Goal: Communication & Community: Answer question/provide support

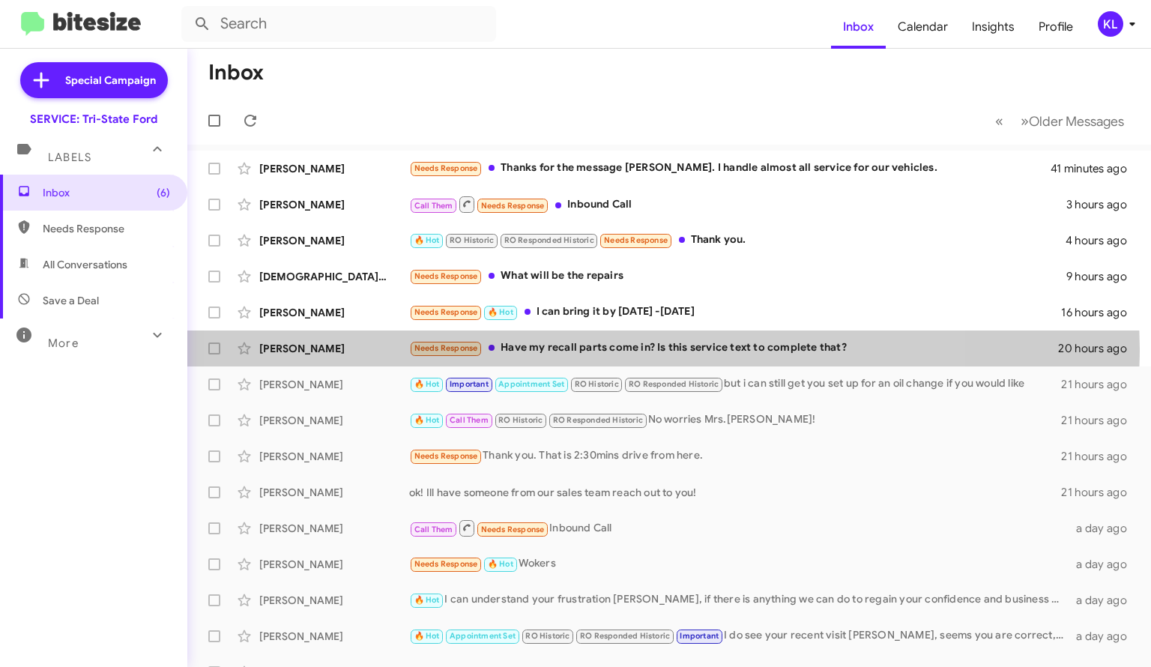
click at [576, 348] on div "Needs Response Have my recall parts come in? Is this service text to complete t…" at bounding box center [733, 347] width 649 height 17
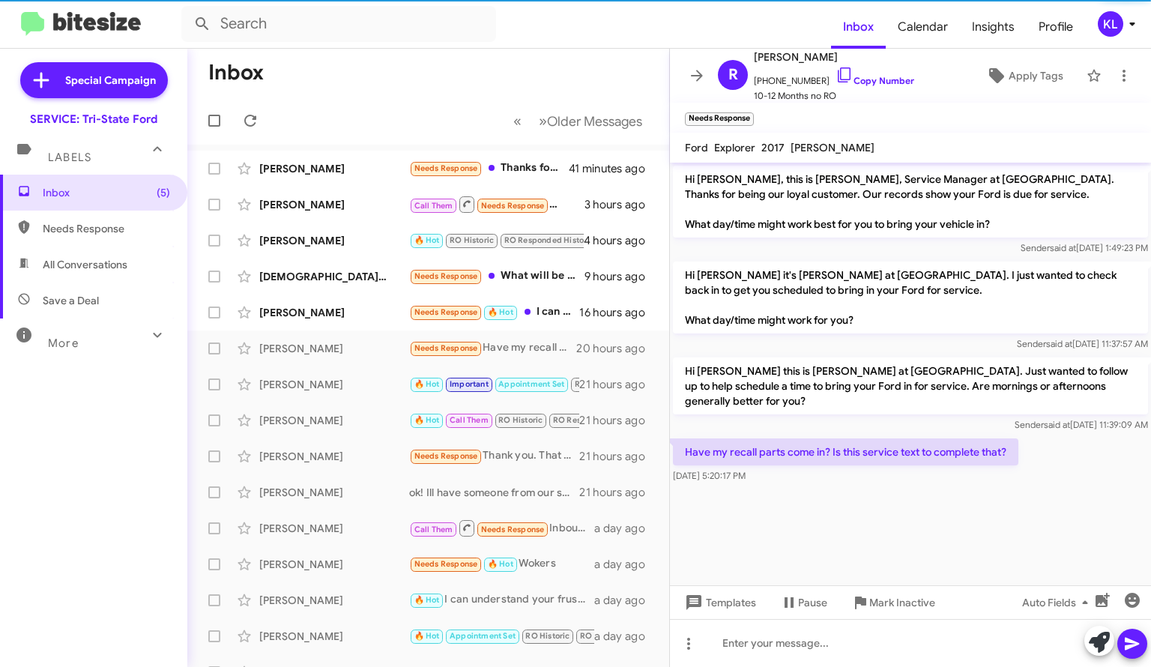
click at [860, 76] on link "Copy Number" at bounding box center [875, 80] width 79 height 11
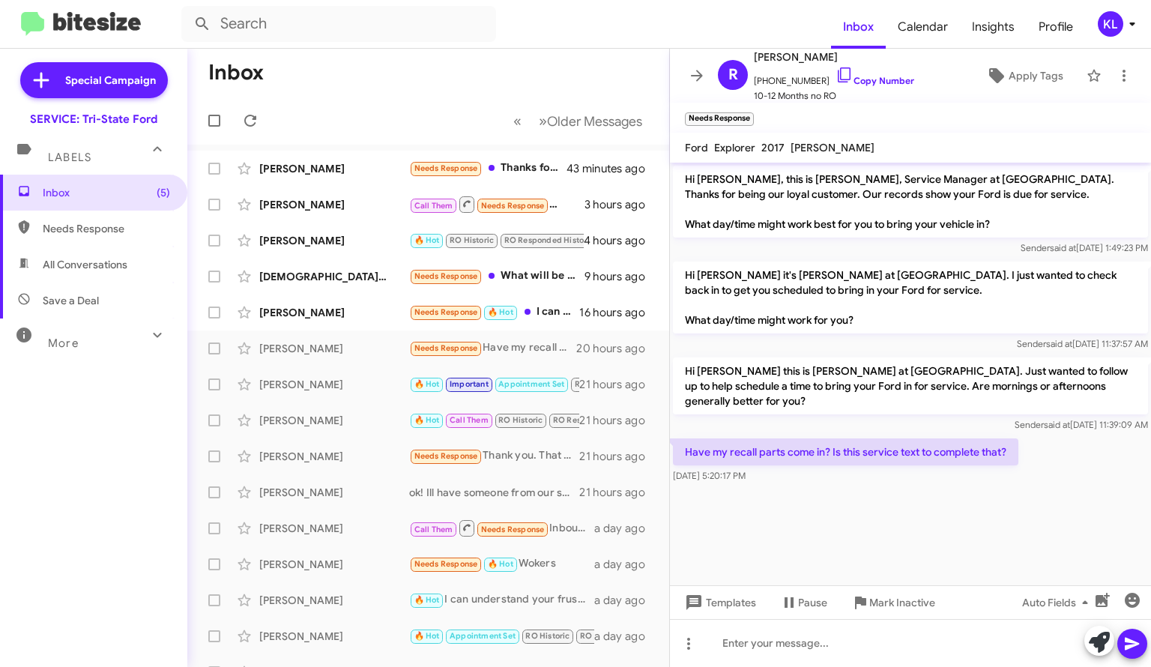
click at [695, 83] on icon at bounding box center [697, 76] width 18 height 18
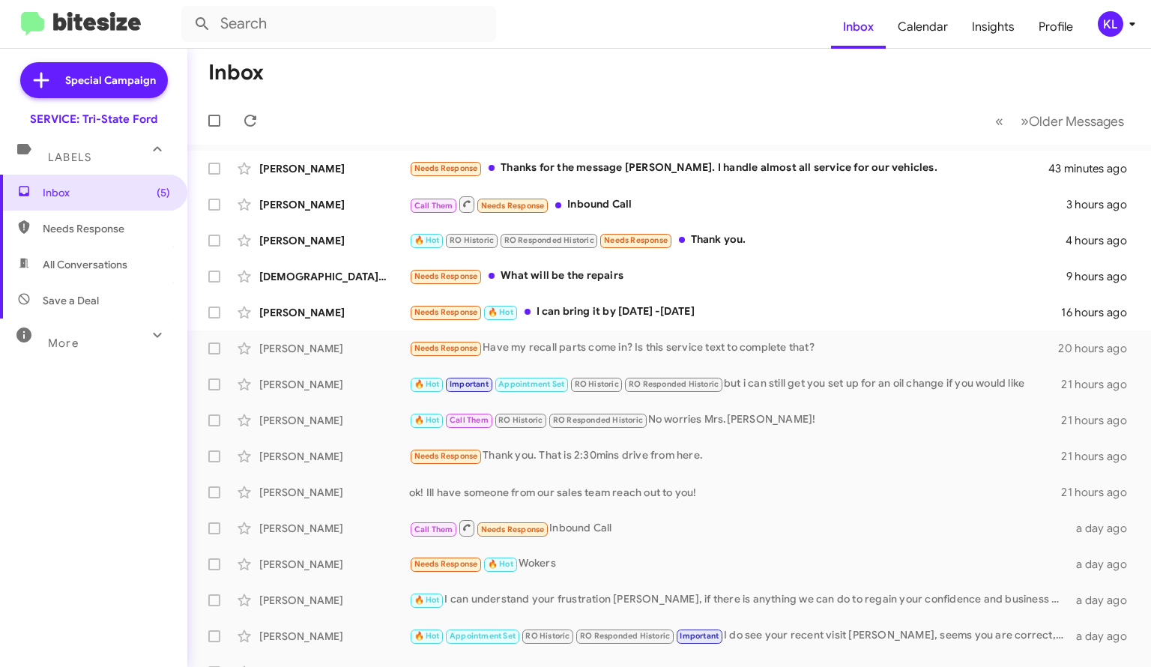
click at [399, 336] on div "[PERSON_NAME] Needs Response Have my recall parts come in? Is this service text…" at bounding box center [669, 348] width 940 height 30
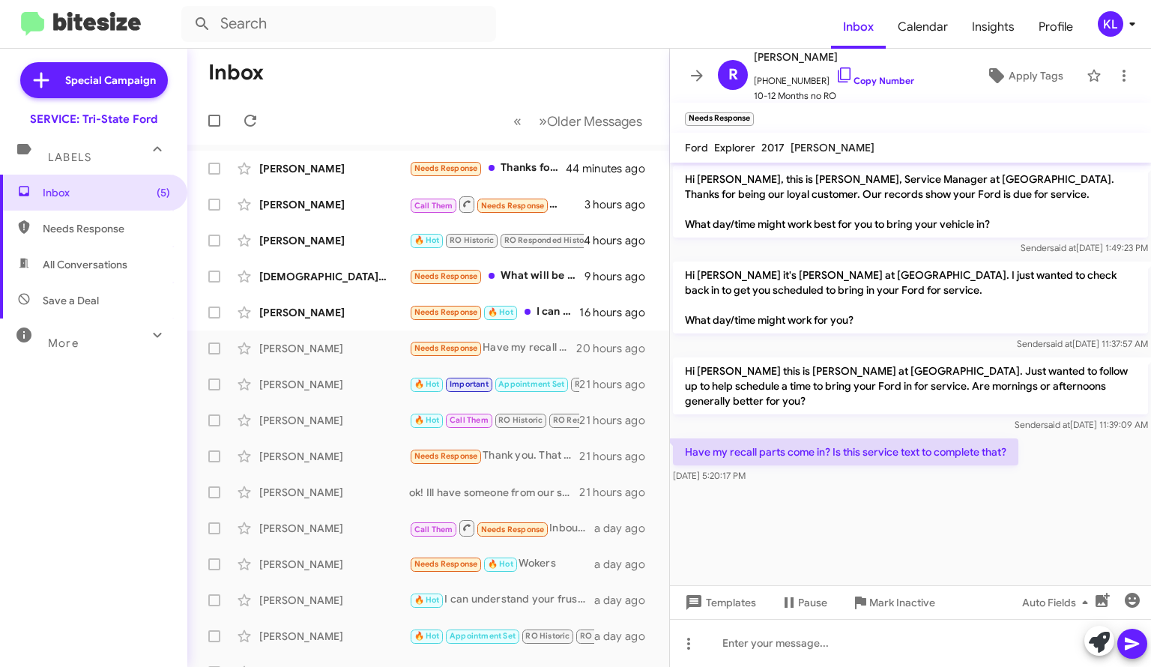
click at [348, 312] on div "[PERSON_NAME]" at bounding box center [334, 312] width 150 height 15
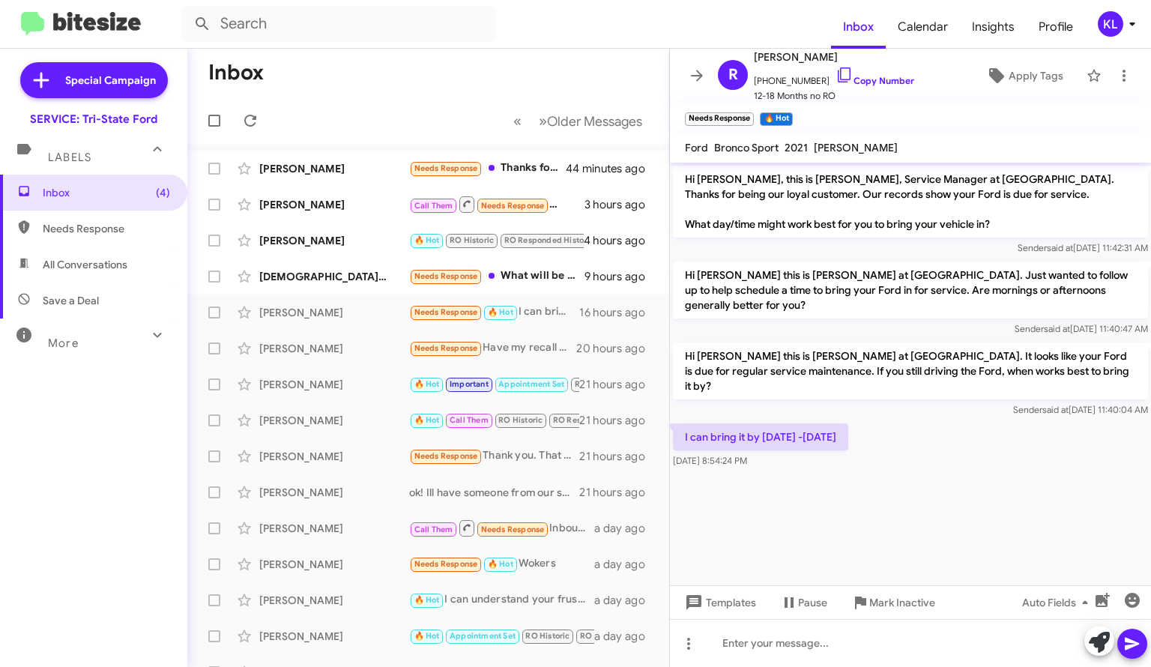
click at [857, 76] on link "Copy Number" at bounding box center [875, 80] width 79 height 11
click at [850, 639] on div at bounding box center [910, 643] width 481 height 48
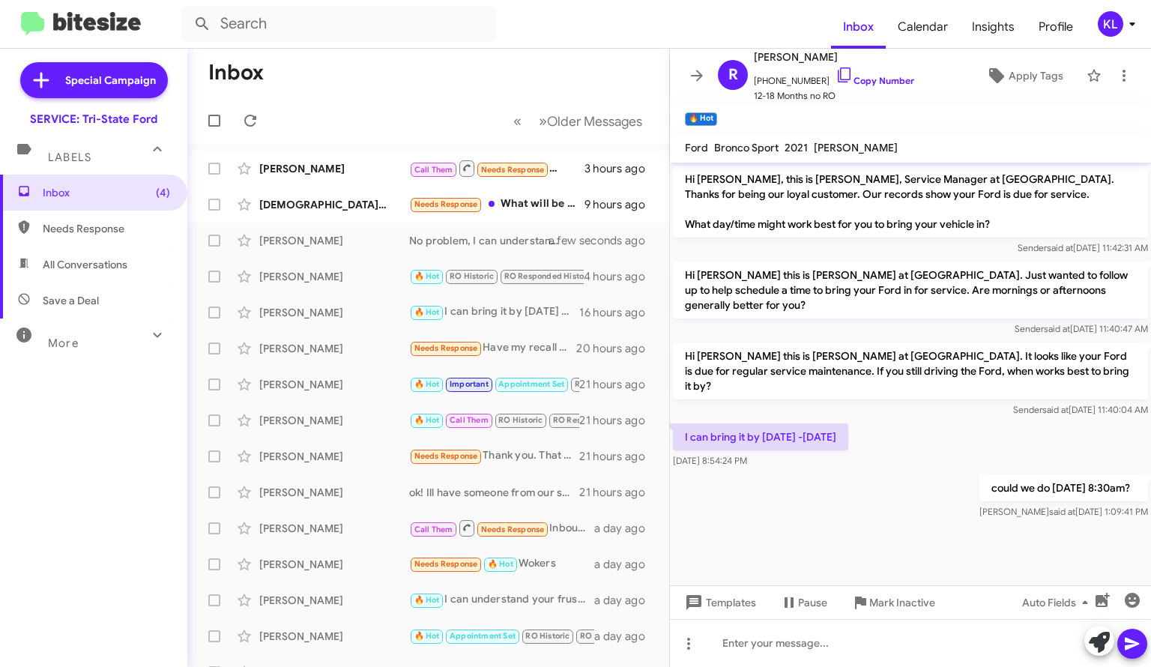
click at [358, 209] on div "[DEMOGRAPHIC_DATA][PERSON_NAME]" at bounding box center [334, 204] width 150 height 15
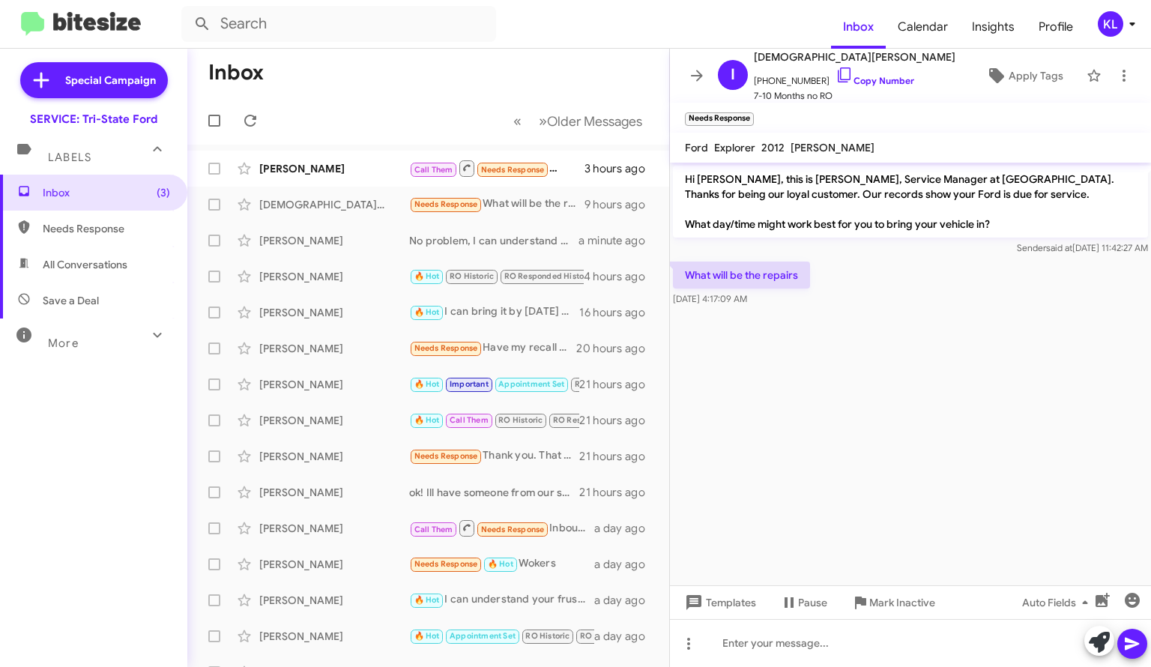
click at [853, 82] on link "Copy Number" at bounding box center [875, 80] width 79 height 11
click at [695, 67] on icon at bounding box center [697, 76] width 18 height 18
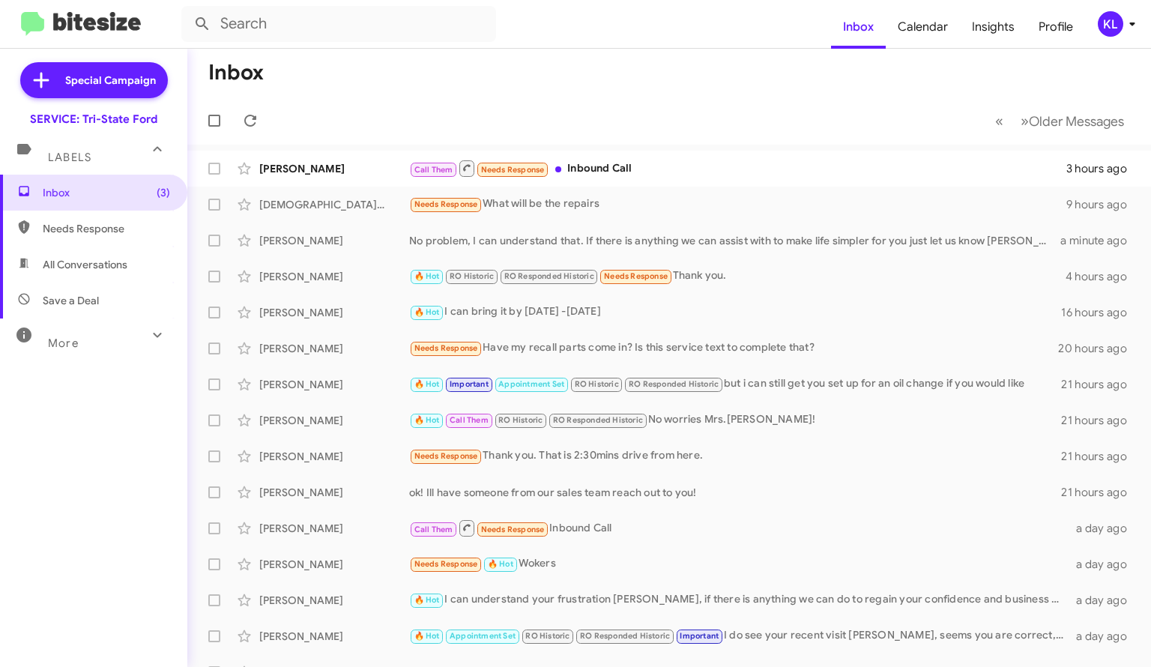
click at [355, 175] on div "[PERSON_NAME]" at bounding box center [334, 168] width 150 height 15
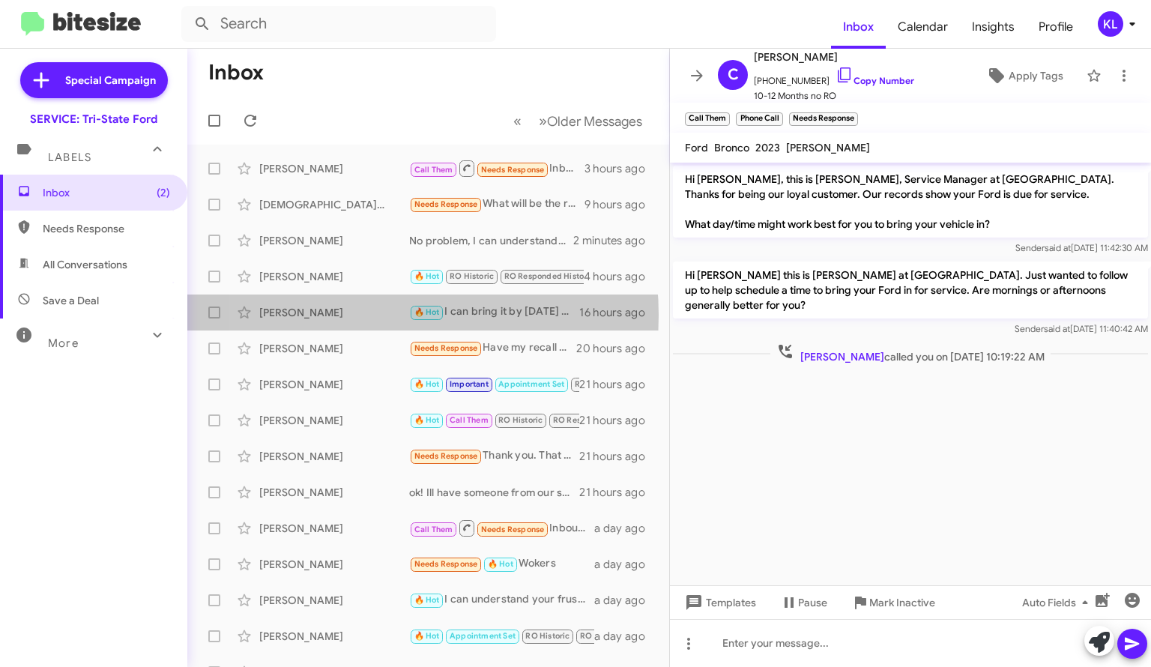
click at [348, 315] on div "[PERSON_NAME]" at bounding box center [334, 312] width 150 height 15
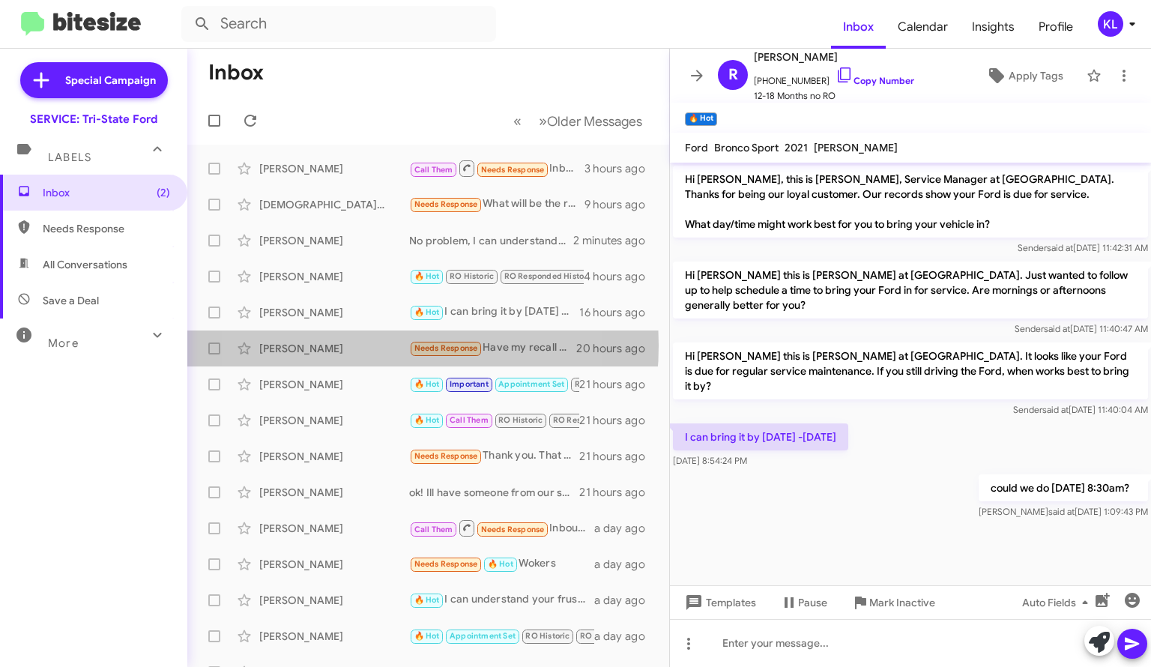
click at [345, 345] on div "[PERSON_NAME]" at bounding box center [334, 348] width 150 height 15
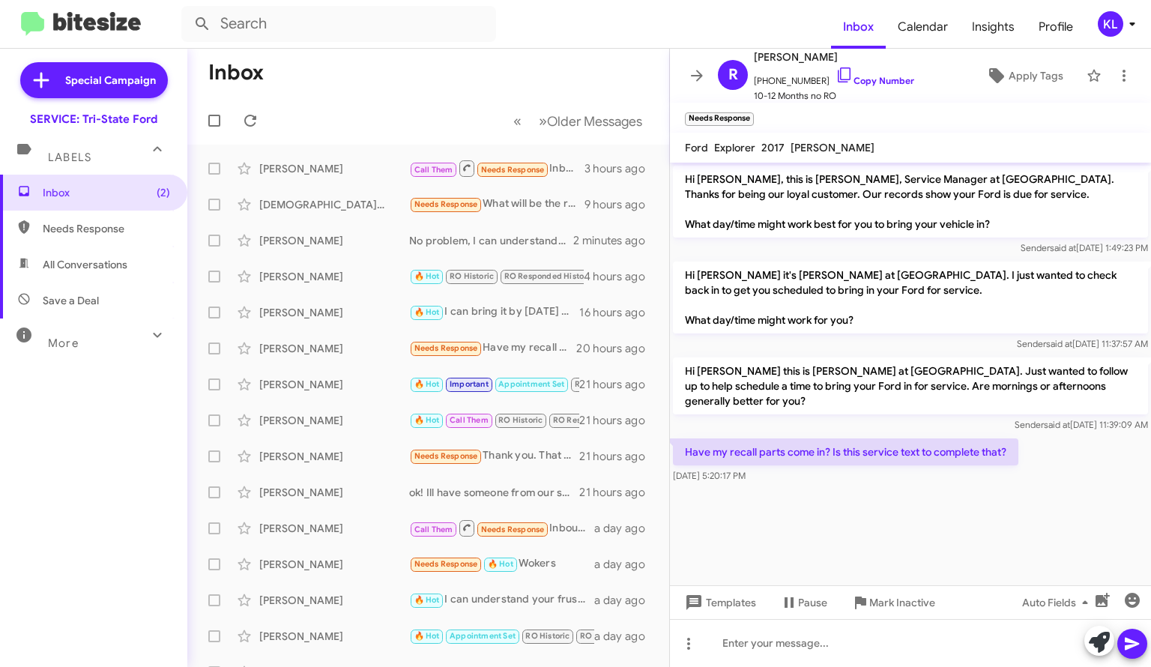
click at [311, 314] on div "[PERSON_NAME]" at bounding box center [334, 312] width 150 height 15
